Goal: Task Accomplishment & Management: Use online tool/utility

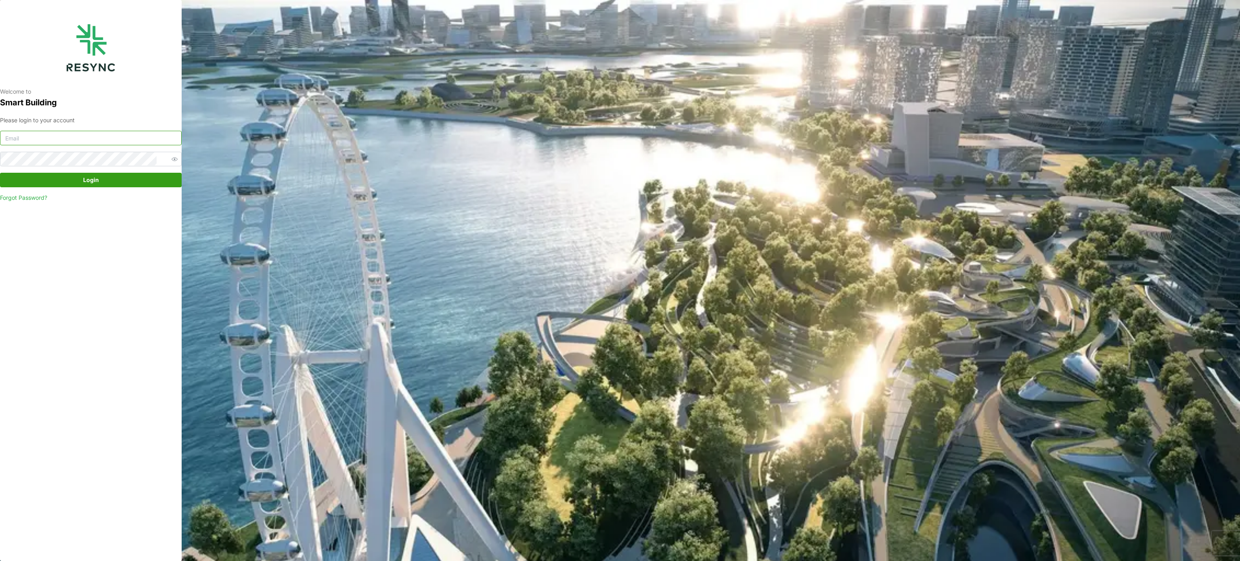
type input "murugesan.saravana@chuanlimengineering.com"
click at [102, 181] on span "Login" at bounding box center [91, 180] width 166 height 14
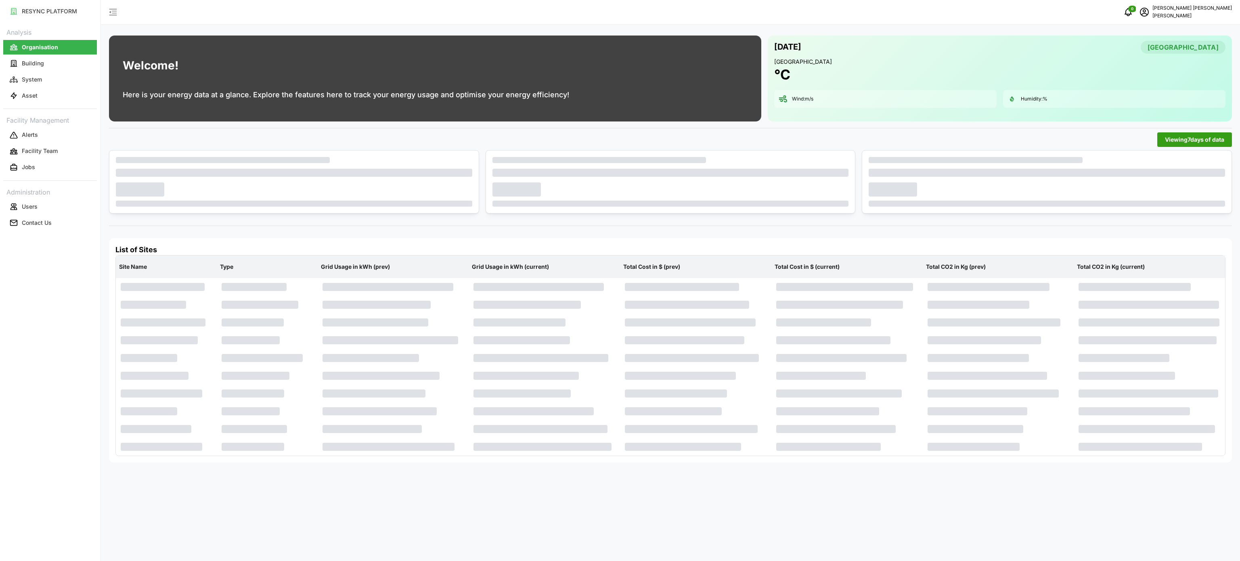
click at [824, 116] on div "[DATE] [GEOGRAPHIC_DATA] [GEOGRAPHIC_DATA] °C Wind: m/s Humidity: %" at bounding box center [1000, 79] width 464 height 86
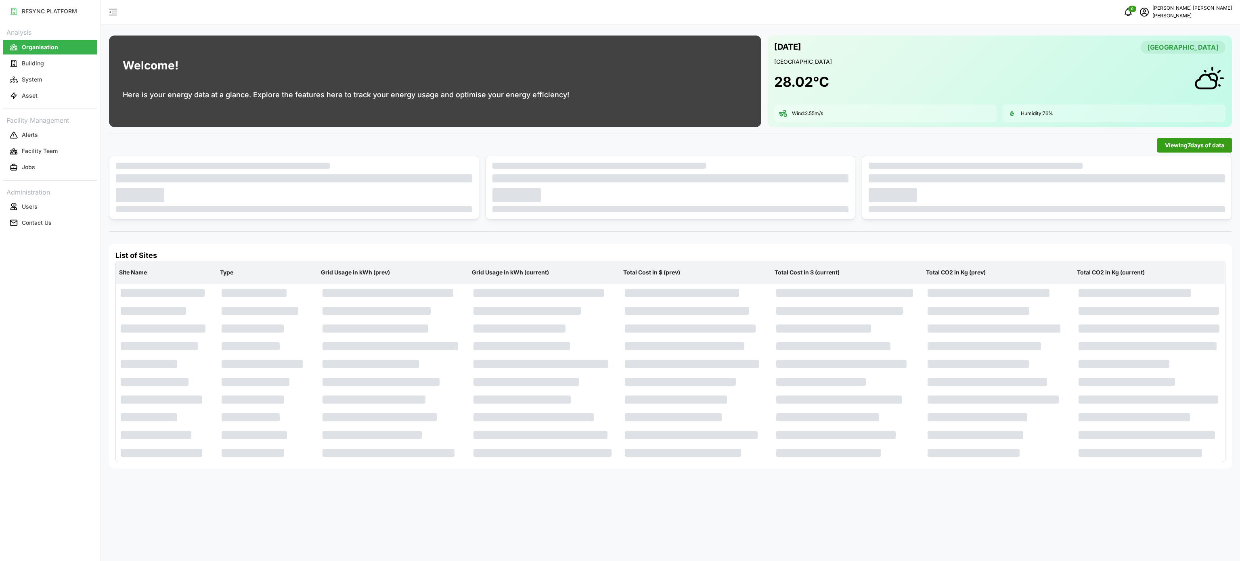
click at [713, 14] on div "0 [PERSON_NAME] [PERSON_NAME]" at bounding box center [670, 12] width 1139 height 25
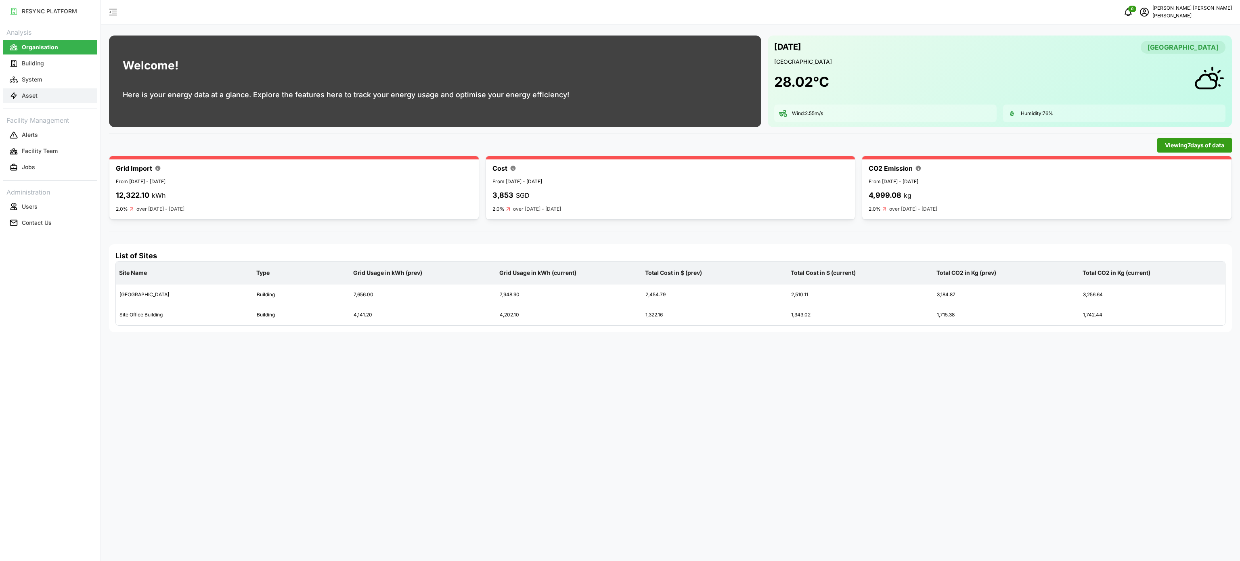
click at [37, 88] on button "Asset" at bounding box center [50, 95] width 94 height 15
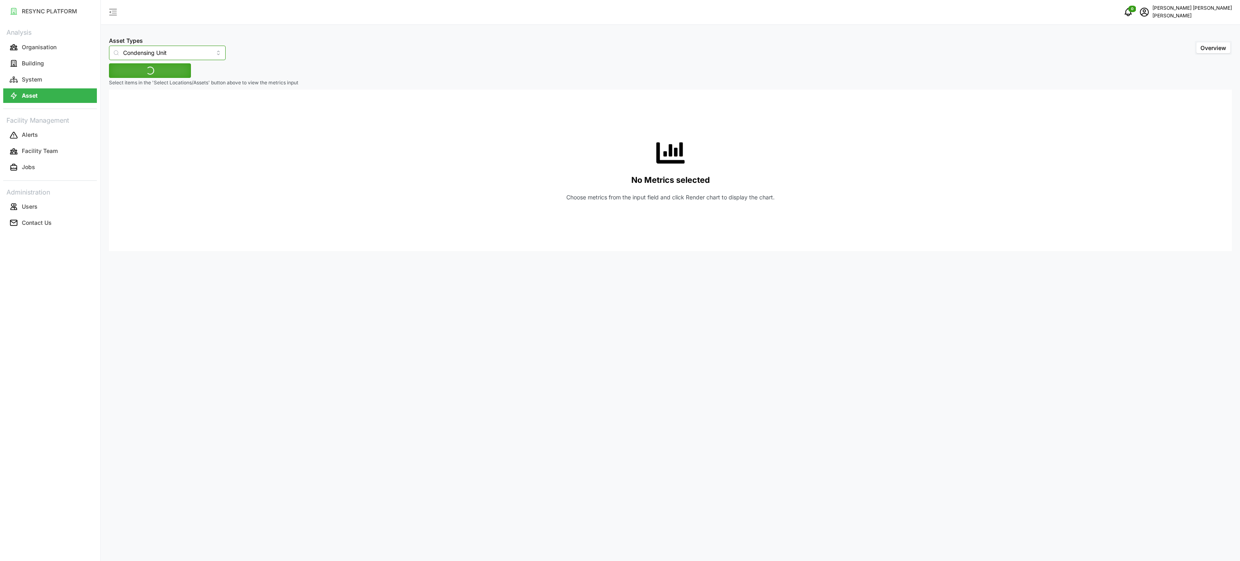
click at [209, 53] on input "Condensing Unit" at bounding box center [167, 53] width 117 height 15
click at [149, 95] on span "Electrical Meter" at bounding box center [135, 99] width 41 height 9
type input "Electrical Meter"
click at [163, 80] on p "Select items in the 'Select Locations/Assets' button above to view the metrics …" at bounding box center [670, 83] width 1123 height 7
click at [174, 69] on span "Select Locations/Assets" at bounding box center [150, 71] width 67 height 14
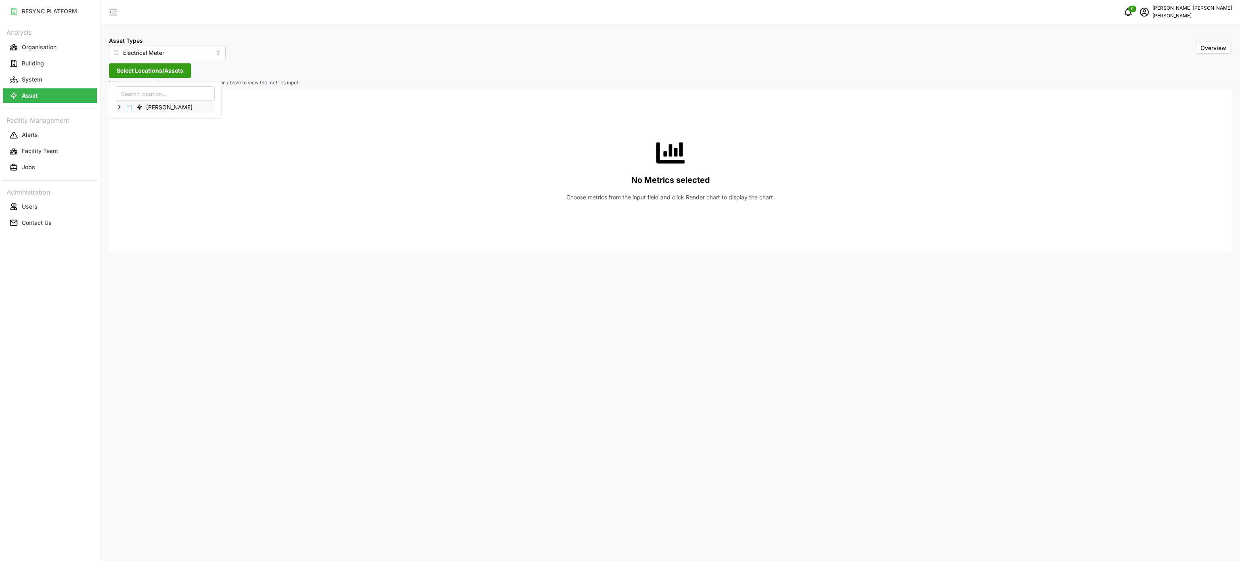
click at [120, 109] on icon at bounding box center [119, 107] width 6 height 6
click at [124, 128] on icon at bounding box center [126, 130] width 6 height 6
click at [135, 143] on icon at bounding box center [132, 142] width 6 height 6
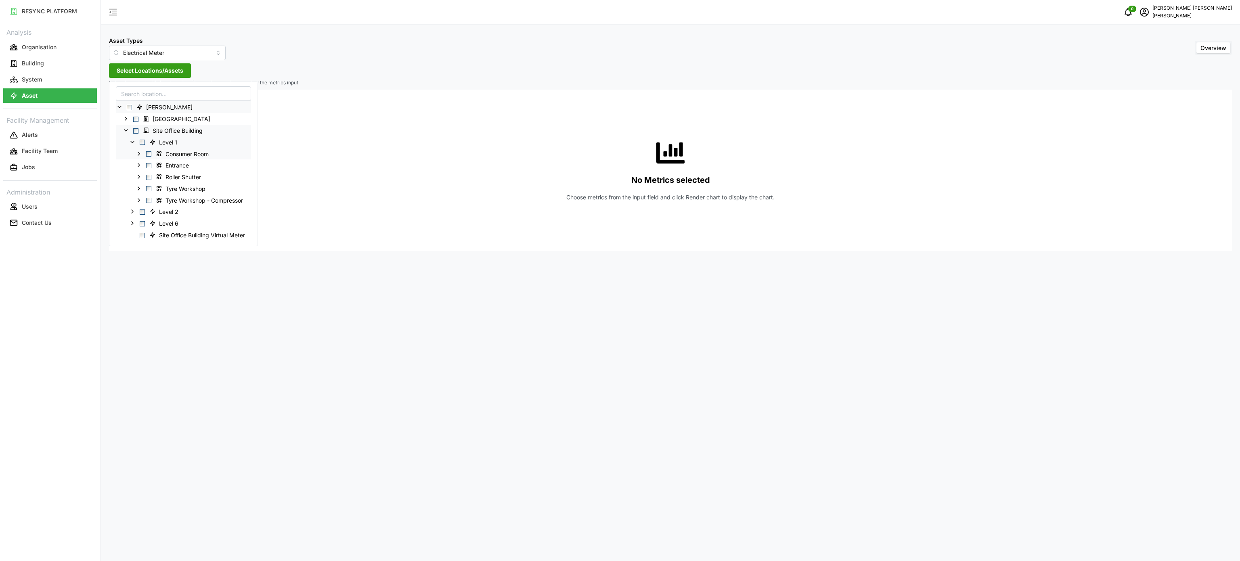
click at [139, 157] on span at bounding box center [139, 153] width 6 height 6
click at [144, 187] on icon at bounding box center [145, 188] width 6 height 6
click at [162, 250] on div "MSB Incomer 1" at bounding box center [193, 247] width 155 height 12
click at [164, 246] on span "Select MSB Incomer 1" at bounding box center [161, 246] width 5 height 5
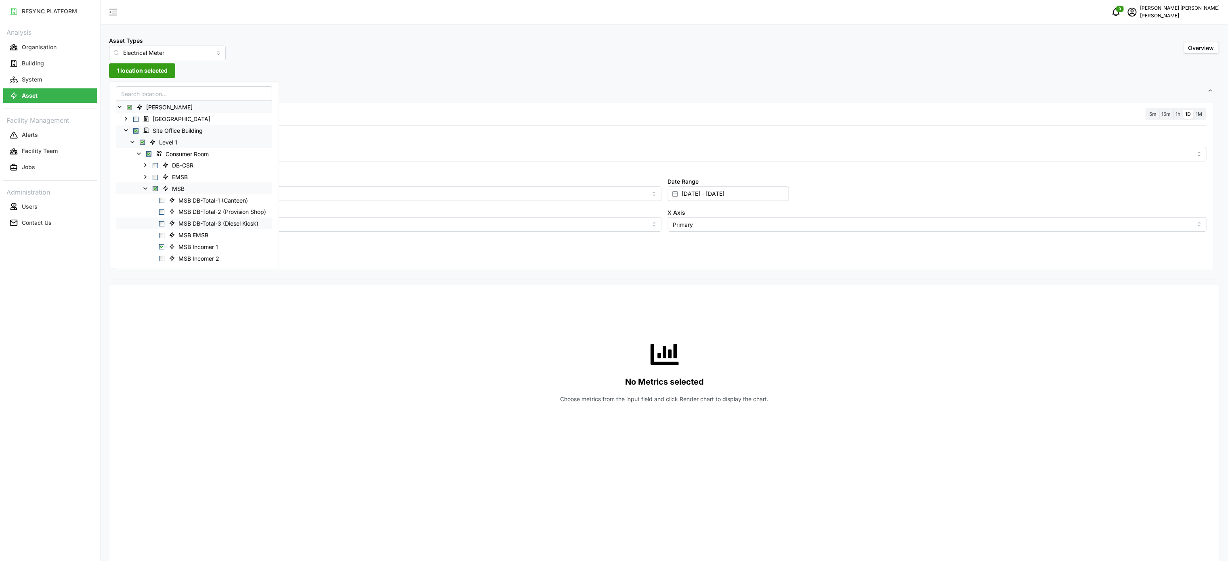
scroll to position [81, 0]
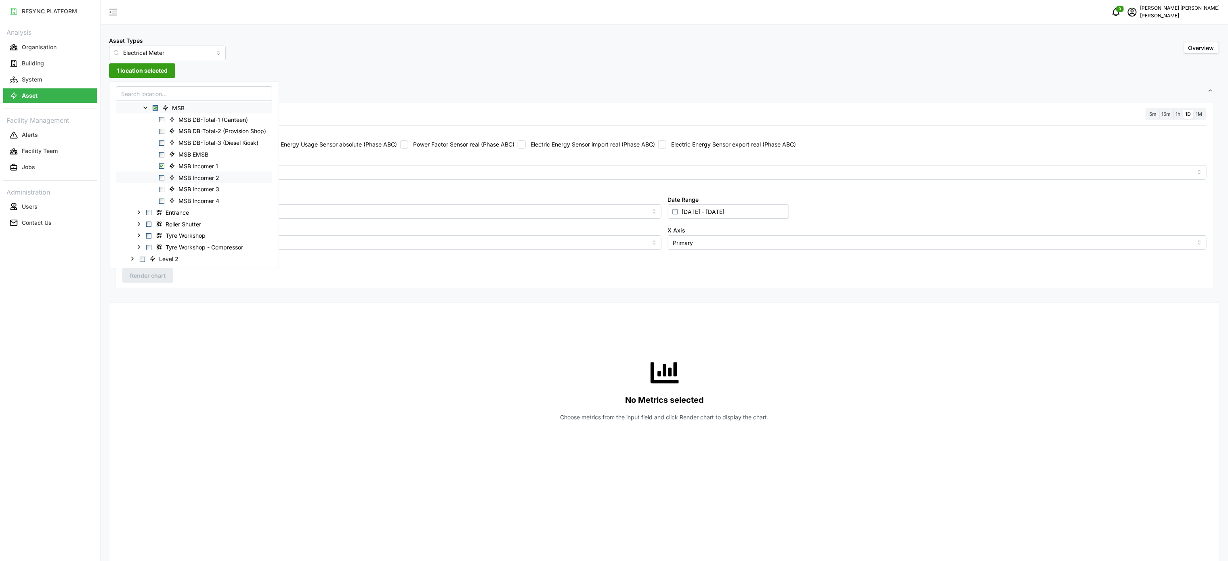
click at [164, 175] on div "MSB Incomer 2" at bounding box center [193, 178] width 155 height 12
click at [162, 178] on span "Select MSB Incomer 2" at bounding box center [161, 177] width 5 height 5
click at [162, 190] on span "Select MSB Incomer 3" at bounding box center [161, 189] width 5 height 5
click at [163, 203] on span "Select MSB Incomer 4" at bounding box center [161, 201] width 5 height 5
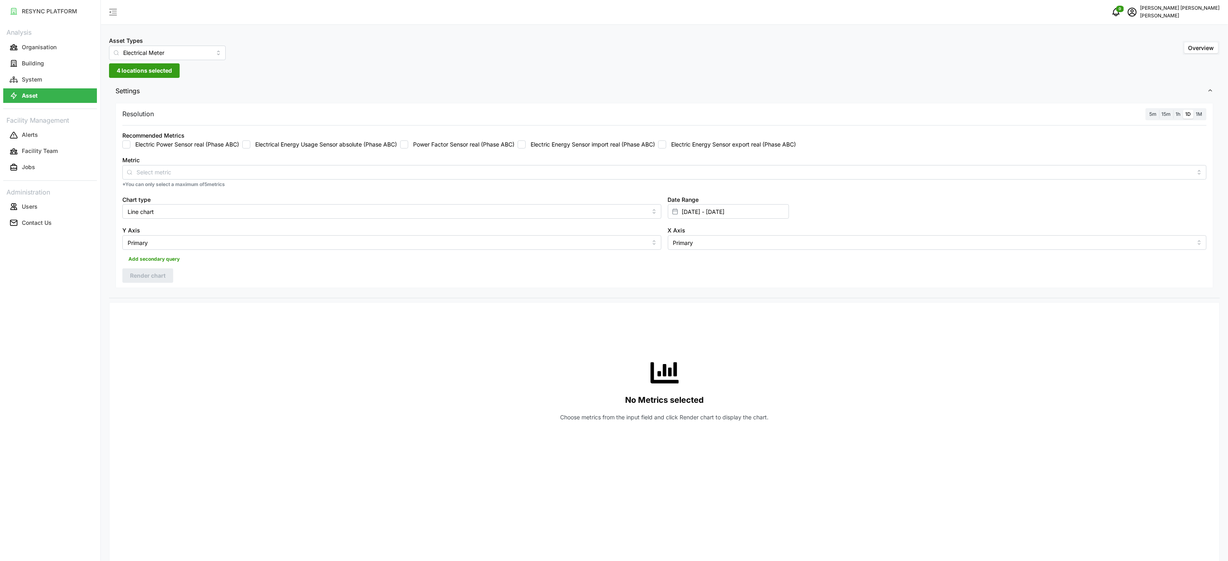
click at [326, 331] on div "No Metrics selected Choose metrics from the input field and click Render chart …" at bounding box center [664, 390] width 1084 height 162
click at [544, 148] on label "Electric Energy Sensor import real (Phase ABC)" at bounding box center [590, 145] width 129 height 8
click at [526, 148] on input "Electric Energy Sensor import real (Phase ABC)" at bounding box center [522, 145] width 8 height 8
click at [155, 280] on span "Render chart" at bounding box center [148, 276] width 36 height 14
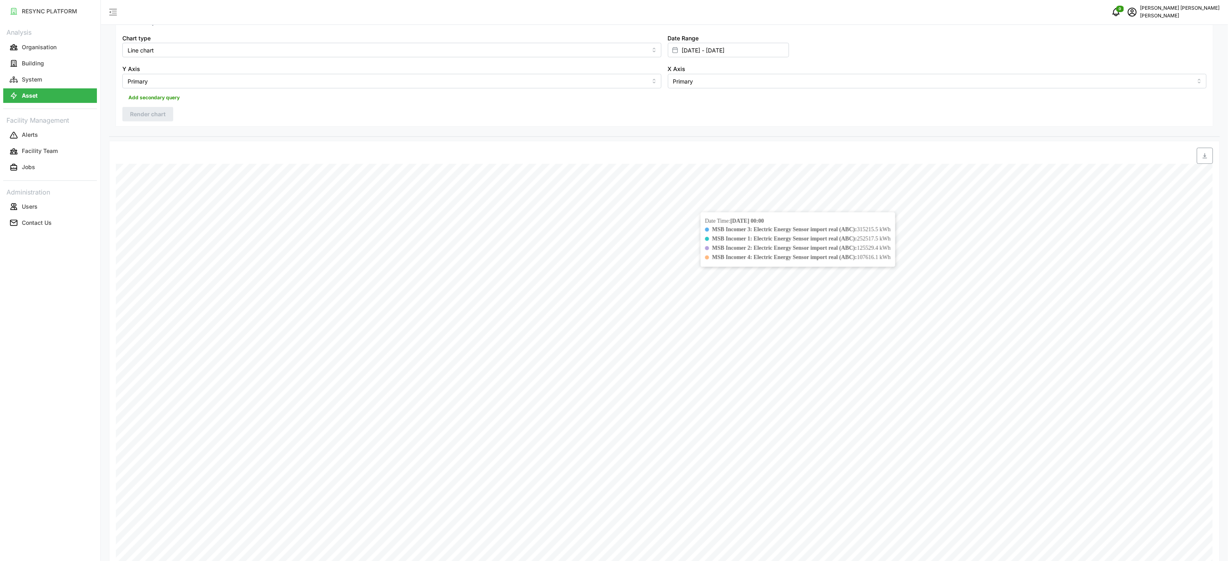
scroll to position [81, 0]
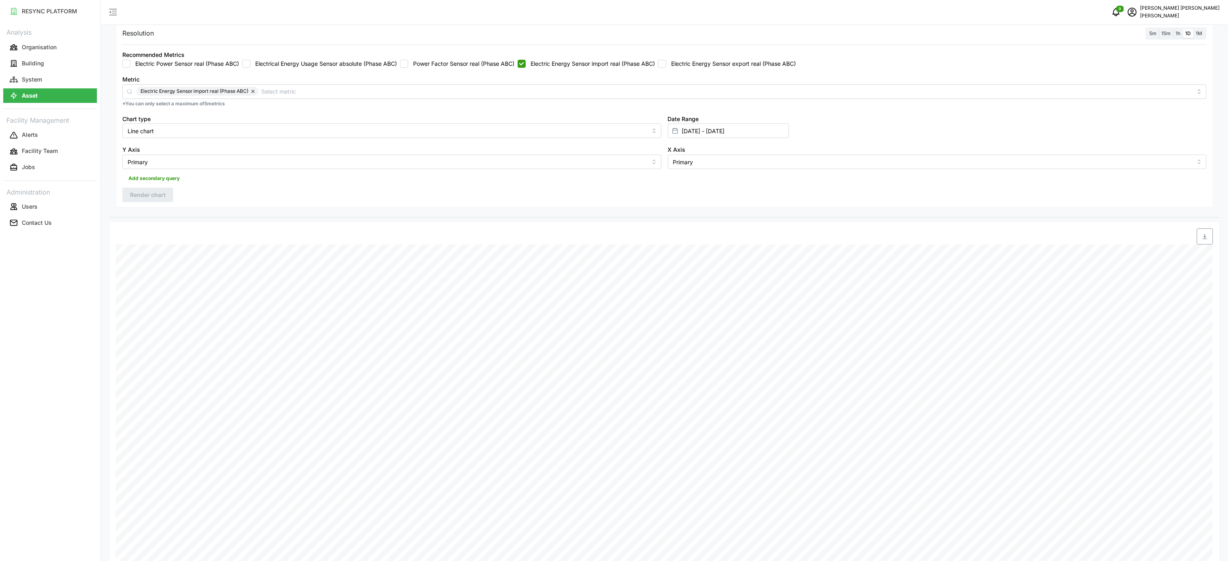
click at [1178, 30] on span "1h" at bounding box center [1178, 33] width 5 height 6
click at [1173, 29] on input "1h" at bounding box center [1173, 29] width 0 height 0
drag, startPoint x: 145, startPoint y: 190, endPoint x: 250, endPoint y: 193, distance: 104.6
click at [146, 191] on span "Render chart" at bounding box center [148, 195] width 36 height 14
drag, startPoint x: 1198, startPoint y: 241, endPoint x: 1189, endPoint y: 235, distance: 10.9
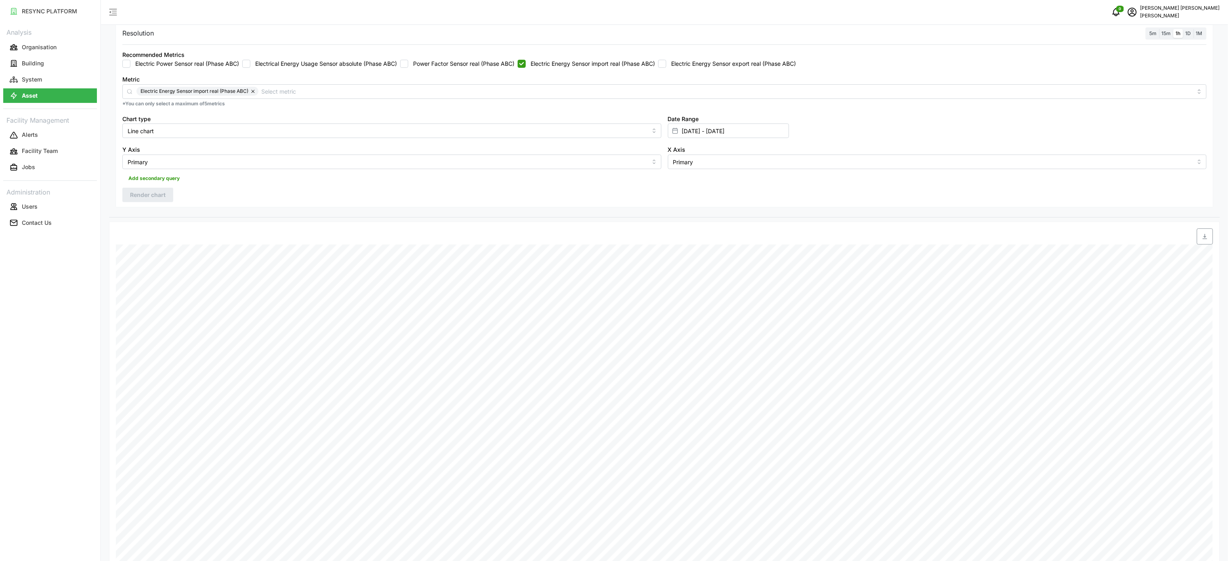
click at [1200, 240] on span "button" at bounding box center [1204, 236] width 15 height 15
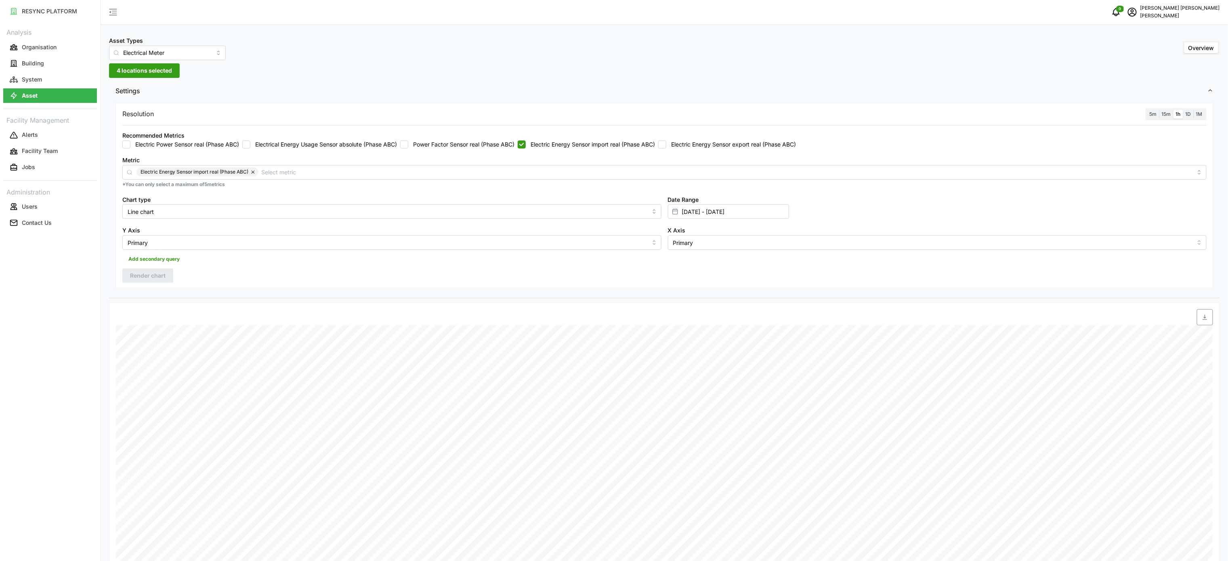
click at [601, 144] on label "Electric Energy Sensor import real (Phase ABC)" at bounding box center [590, 145] width 129 height 8
click at [526, 144] on input "Electric Energy Sensor import real (Phase ABC)" at bounding box center [522, 145] width 8 height 8
checkbox input "false"
click at [678, 141] on label "Electric Energy Sensor export real (Phase ABC)" at bounding box center [731, 145] width 130 height 8
click at [666, 141] on input "Electric Energy Sensor export real (Phase ABC)" at bounding box center [662, 145] width 8 height 8
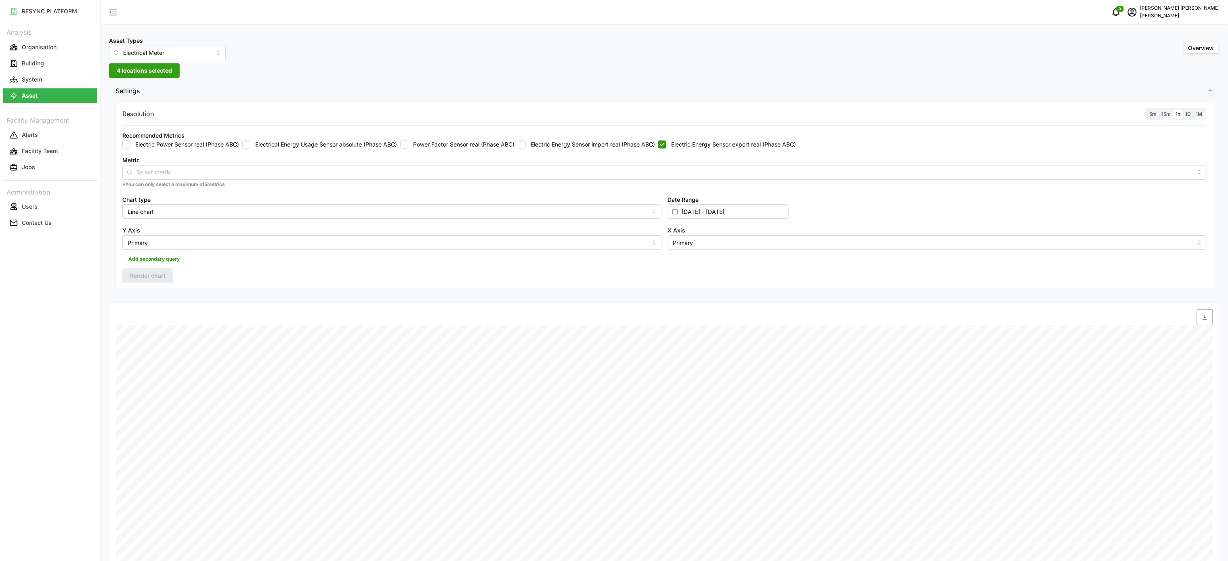
checkbox input "true"
drag, startPoint x: 162, startPoint y: 270, endPoint x: 278, endPoint y: 265, distance: 116.4
click at [162, 270] on button "Render chart" at bounding box center [147, 276] width 51 height 15
click at [1207, 323] on span "button" at bounding box center [1204, 317] width 15 height 15
click at [292, 306] on div "Date Time: [DATE] 00:00 MSB Incomer 2: Electric Energy Sensor export real (ABC)…" at bounding box center [664, 557] width 1111 height 510
